Goal: Task Accomplishment & Management: Complete application form

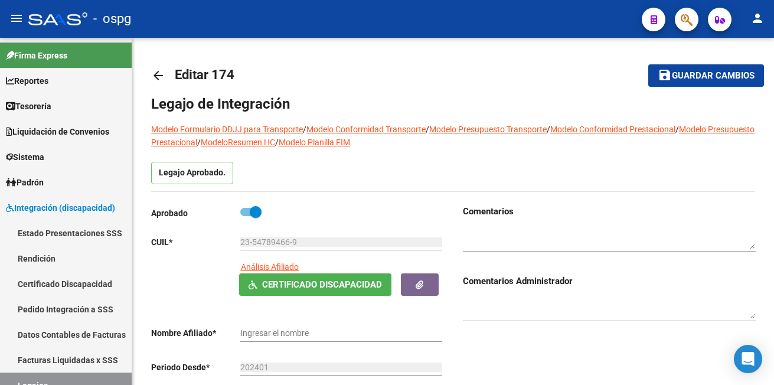
type input "[PERSON_NAME]"
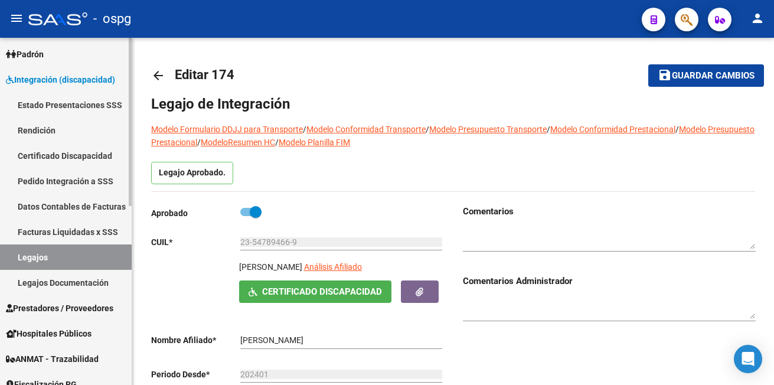
scroll to position [177, 0]
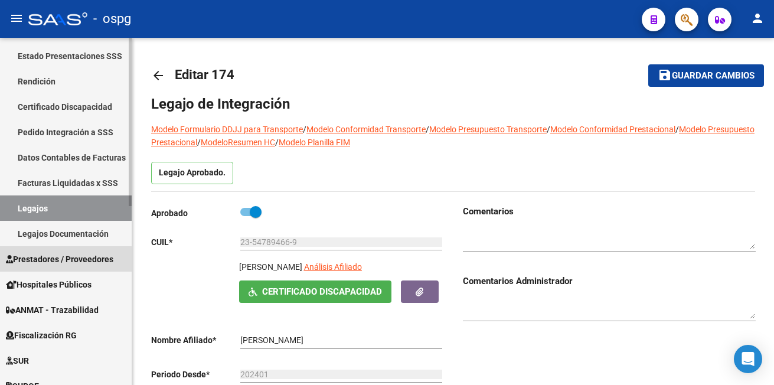
click at [64, 259] on span "Prestadores / Proveedores" at bounding box center [59, 259] width 107 height 13
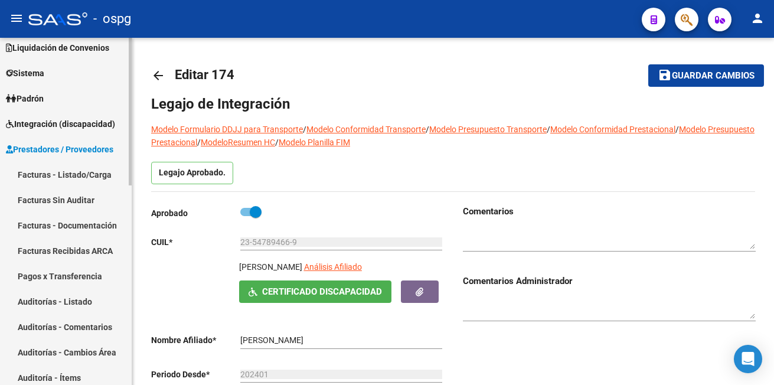
scroll to position [59, 0]
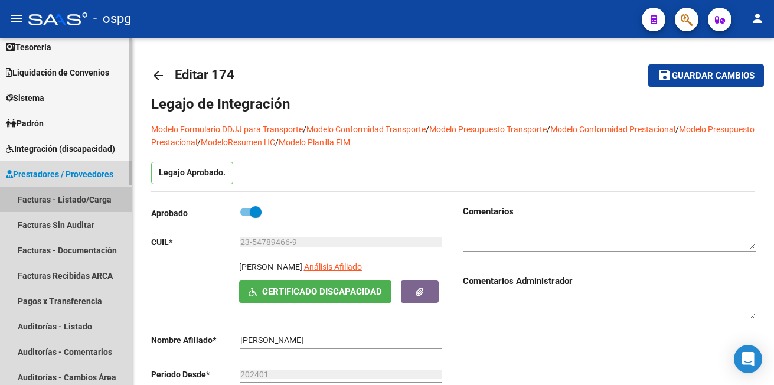
click at [78, 198] on link "Facturas - Listado/Carga" at bounding box center [66, 198] width 132 height 25
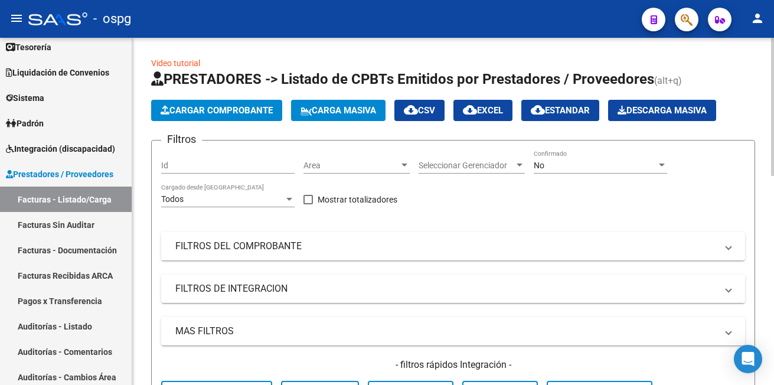
click at [212, 109] on span "Cargar Comprobante" at bounding box center [216, 110] width 112 height 11
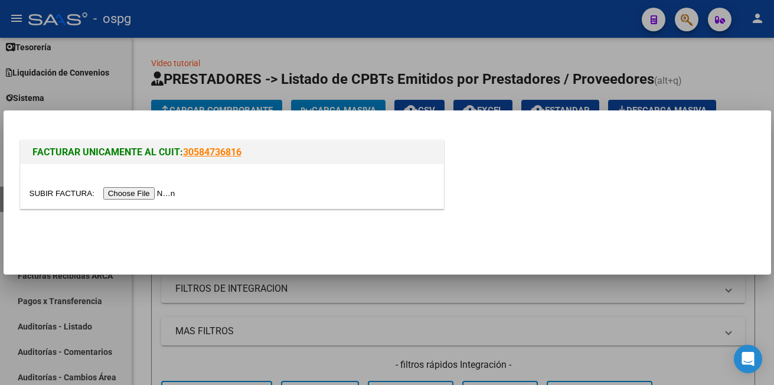
click at [147, 193] on input "file" at bounding box center [104, 193] width 149 height 12
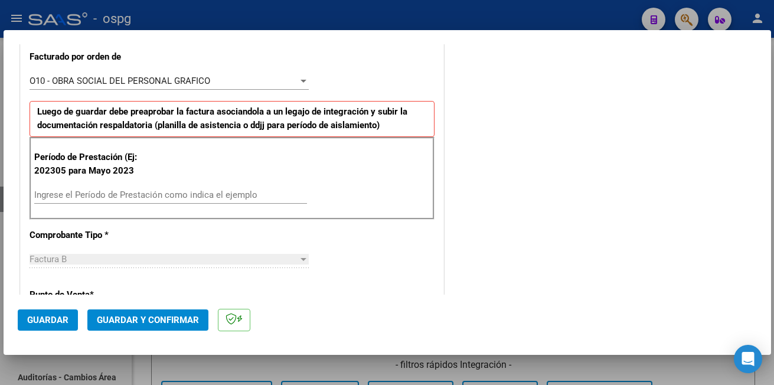
scroll to position [354, 0]
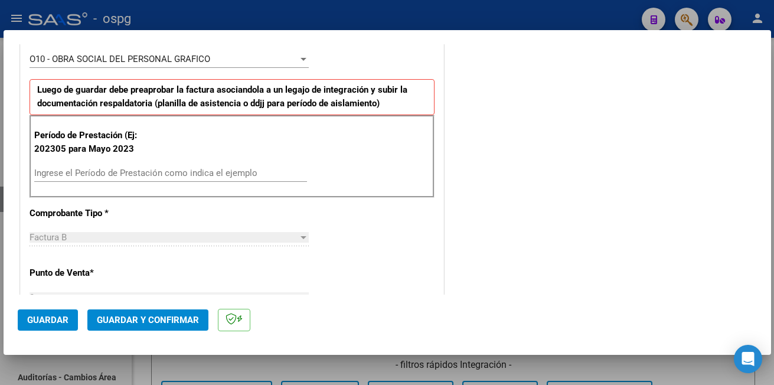
click at [72, 176] on input "Ingrese el Período de Prestación como indica el ejemplo" at bounding box center [170, 173] width 273 height 11
type input "202507"
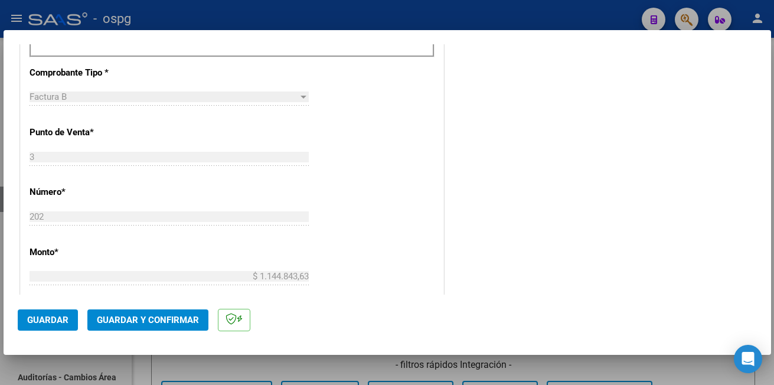
scroll to position [531, 0]
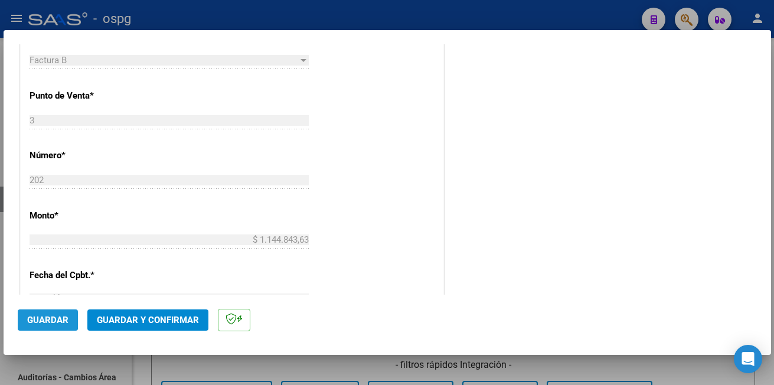
click at [43, 316] on span "Guardar" at bounding box center [47, 320] width 41 height 11
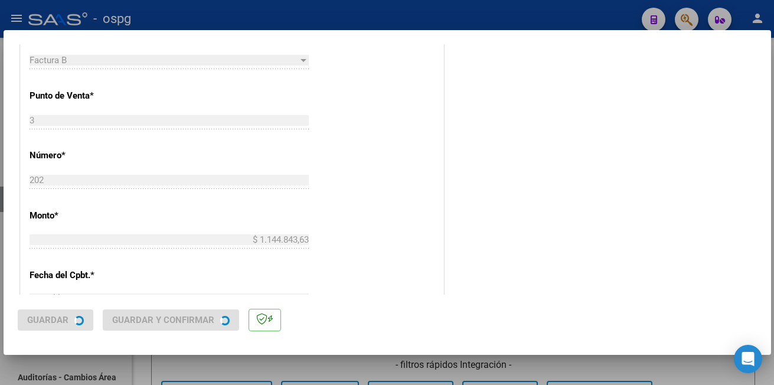
scroll to position [0, 0]
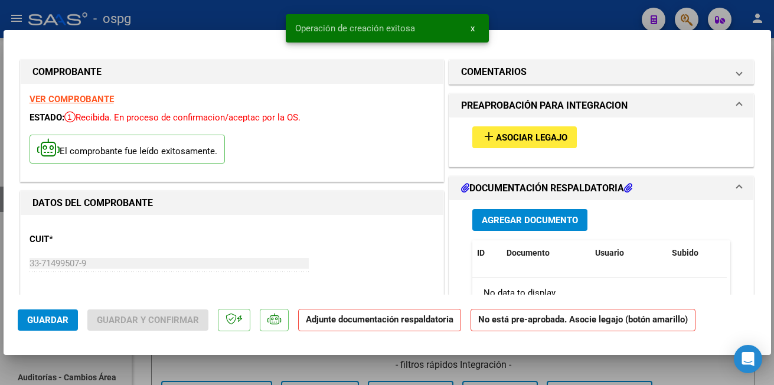
click at [162, 16] on div at bounding box center [387, 192] width 774 height 385
type input "$ 0,00"
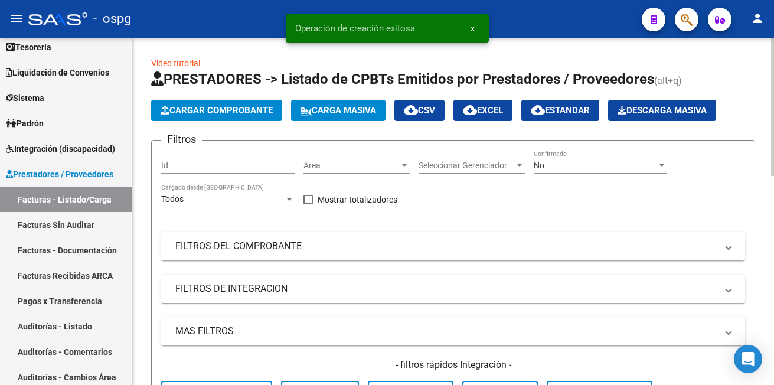
click at [189, 107] on span "Cargar Comprobante" at bounding box center [216, 110] width 112 height 11
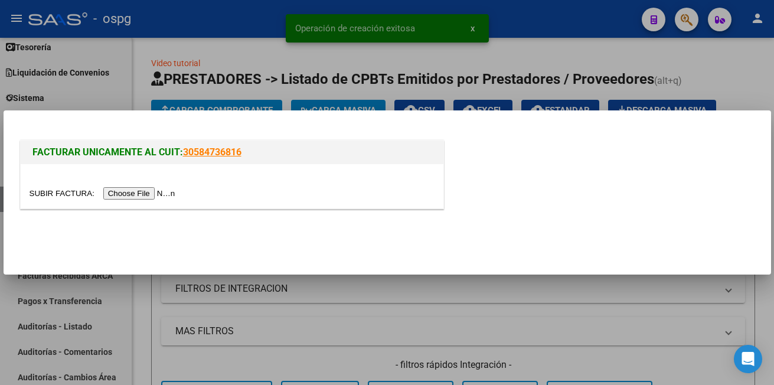
click at [134, 192] on input "file" at bounding box center [104, 193] width 149 height 12
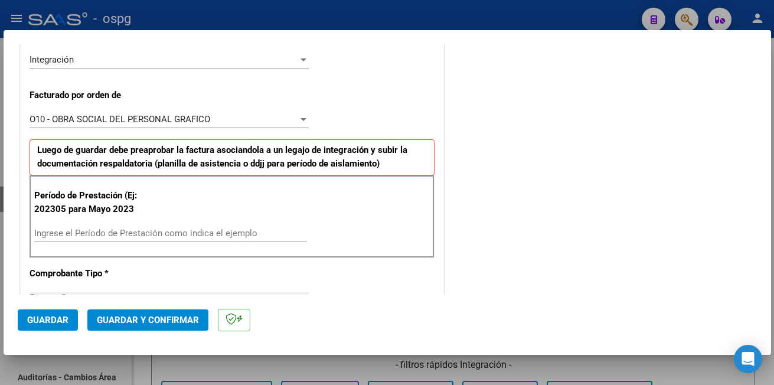
scroll to position [295, 0]
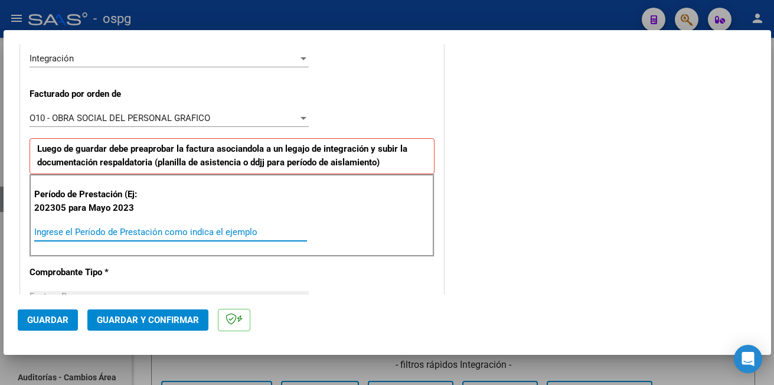
click at [74, 231] on input "Ingrese el Período de Prestación como indica el ejemplo" at bounding box center [170, 232] width 273 height 11
type input "202507"
click at [30, 313] on button "Guardar" at bounding box center [48, 319] width 60 height 21
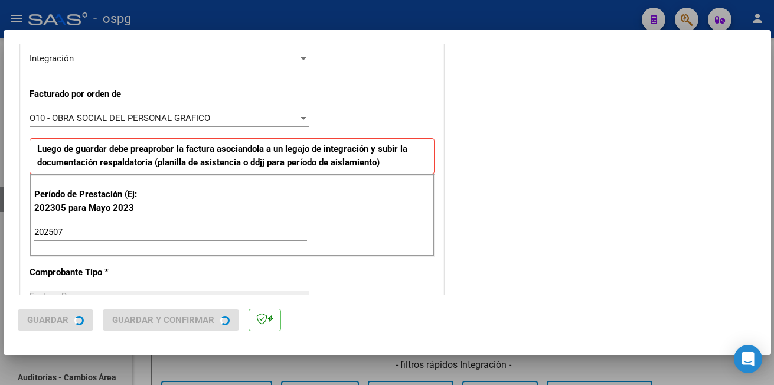
scroll to position [0, 0]
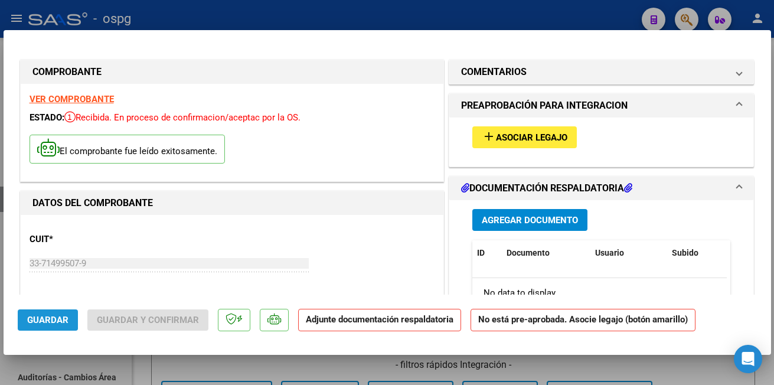
click at [30, 313] on button "Guardar" at bounding box center [48, 319] width 60 height 21
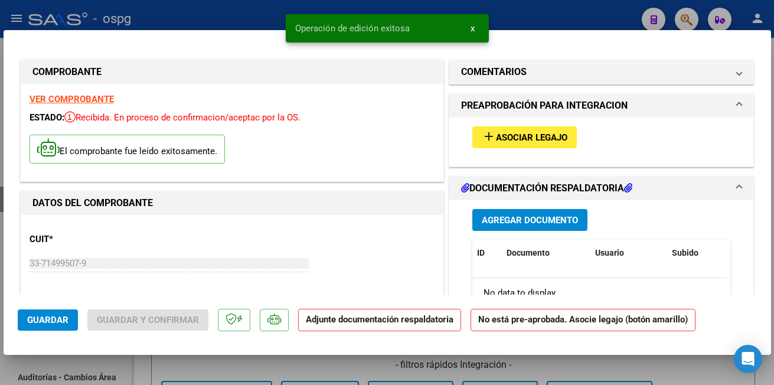
click at [160, 17] on div at bounding box center [387, 192] width 774 height 385
type input "$ 0,00"
